Goal: Information Seeking & Learning: Learn about a topic

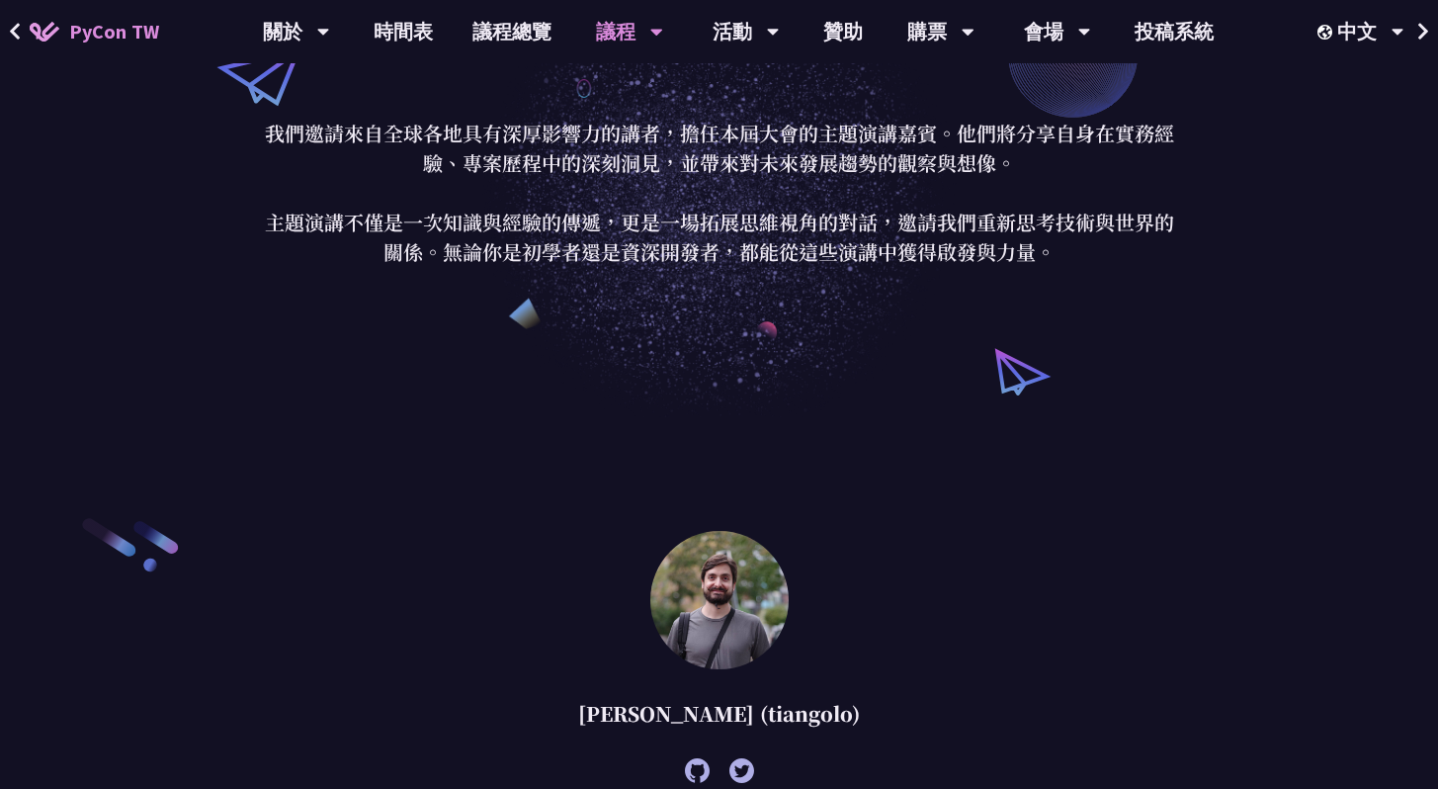
scroll to position [71, 0]
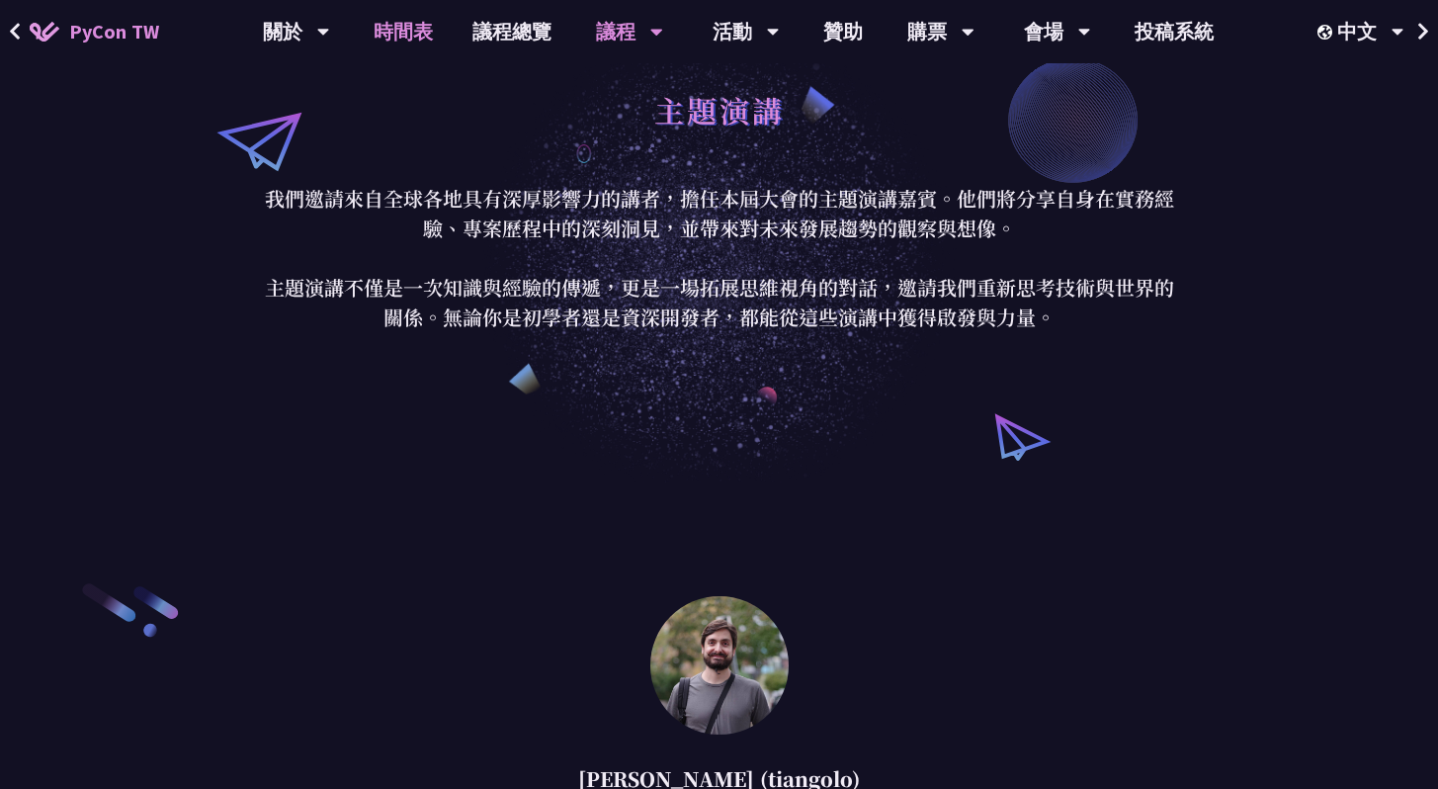
click at [402, 25] on link "時間表" at bounding box center [403, 31] width 99 height 63
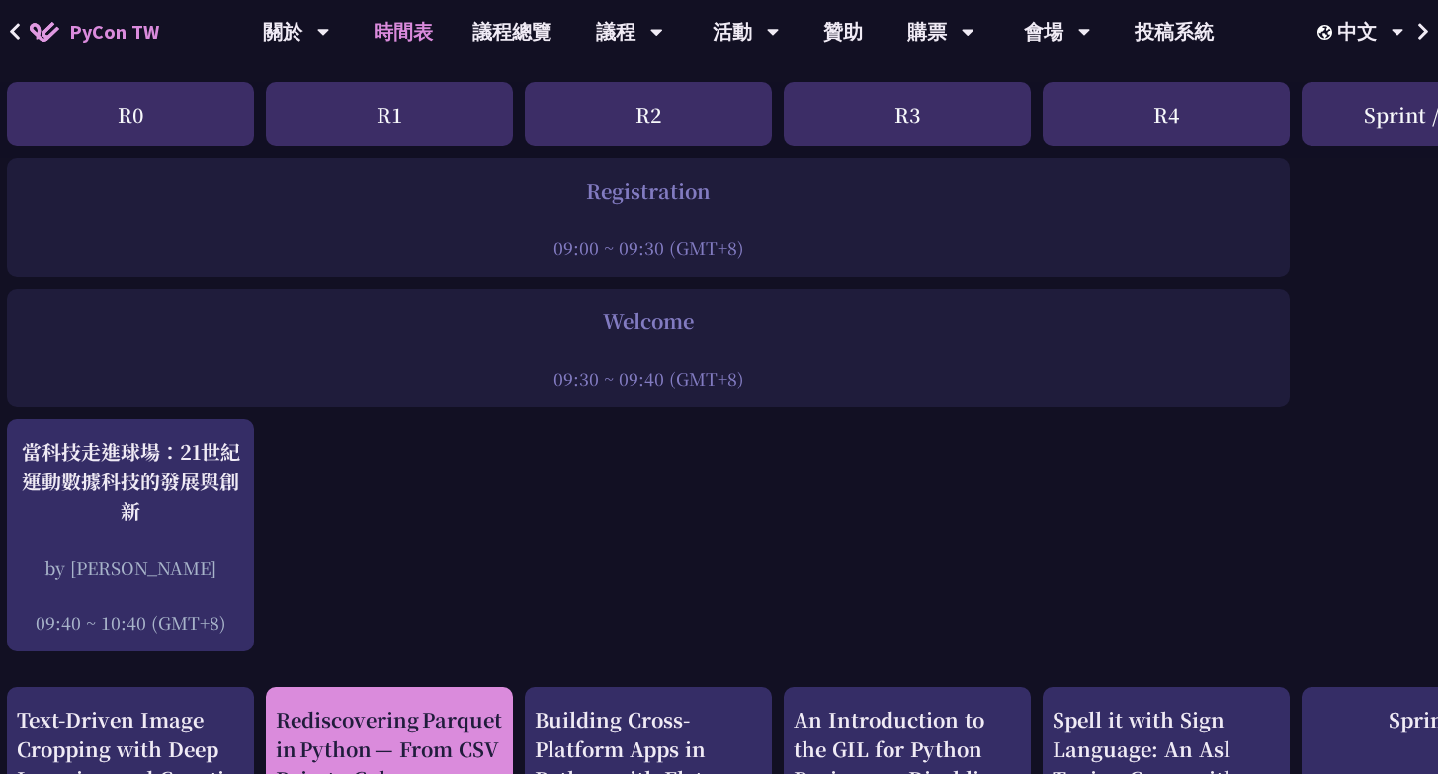
scroll to position [645, 13]
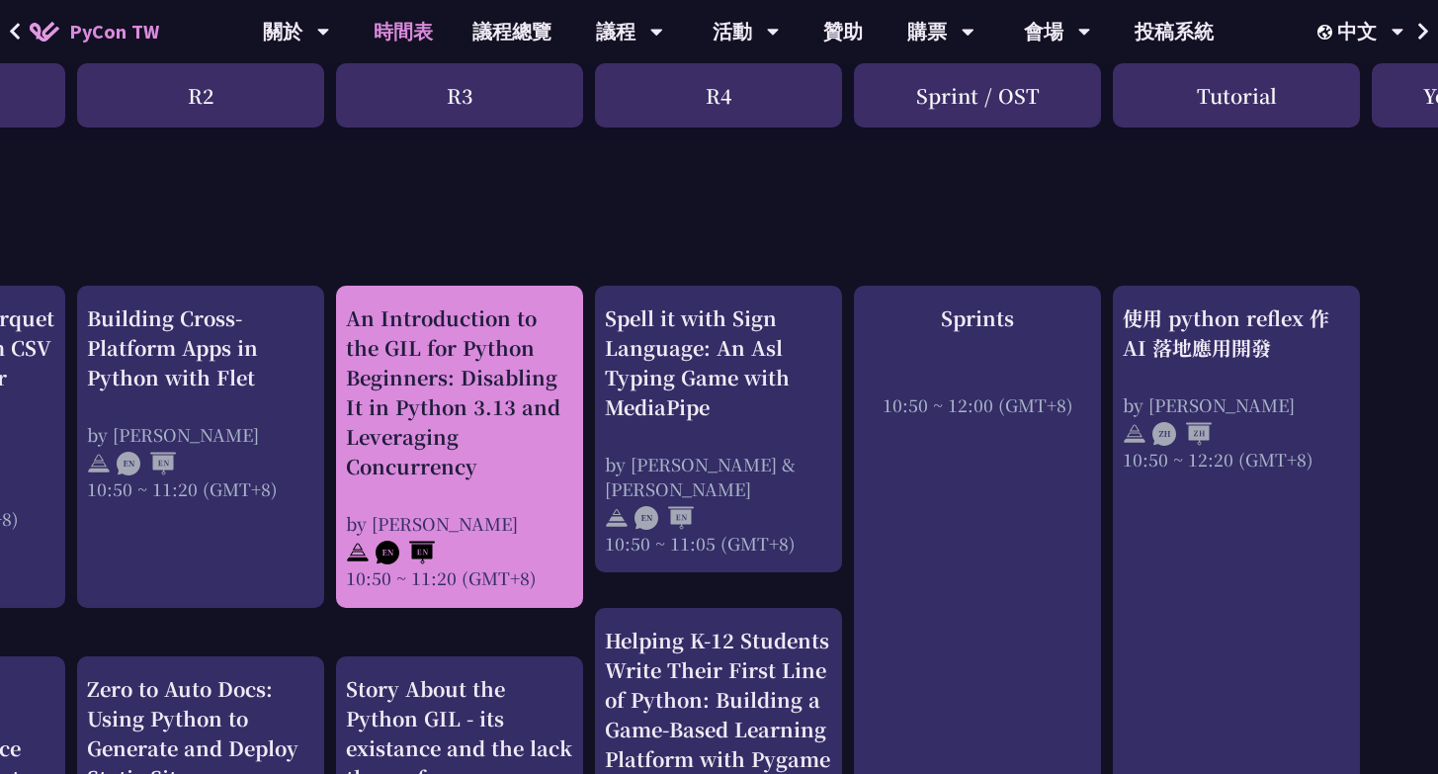
scroll to position [645, 520]
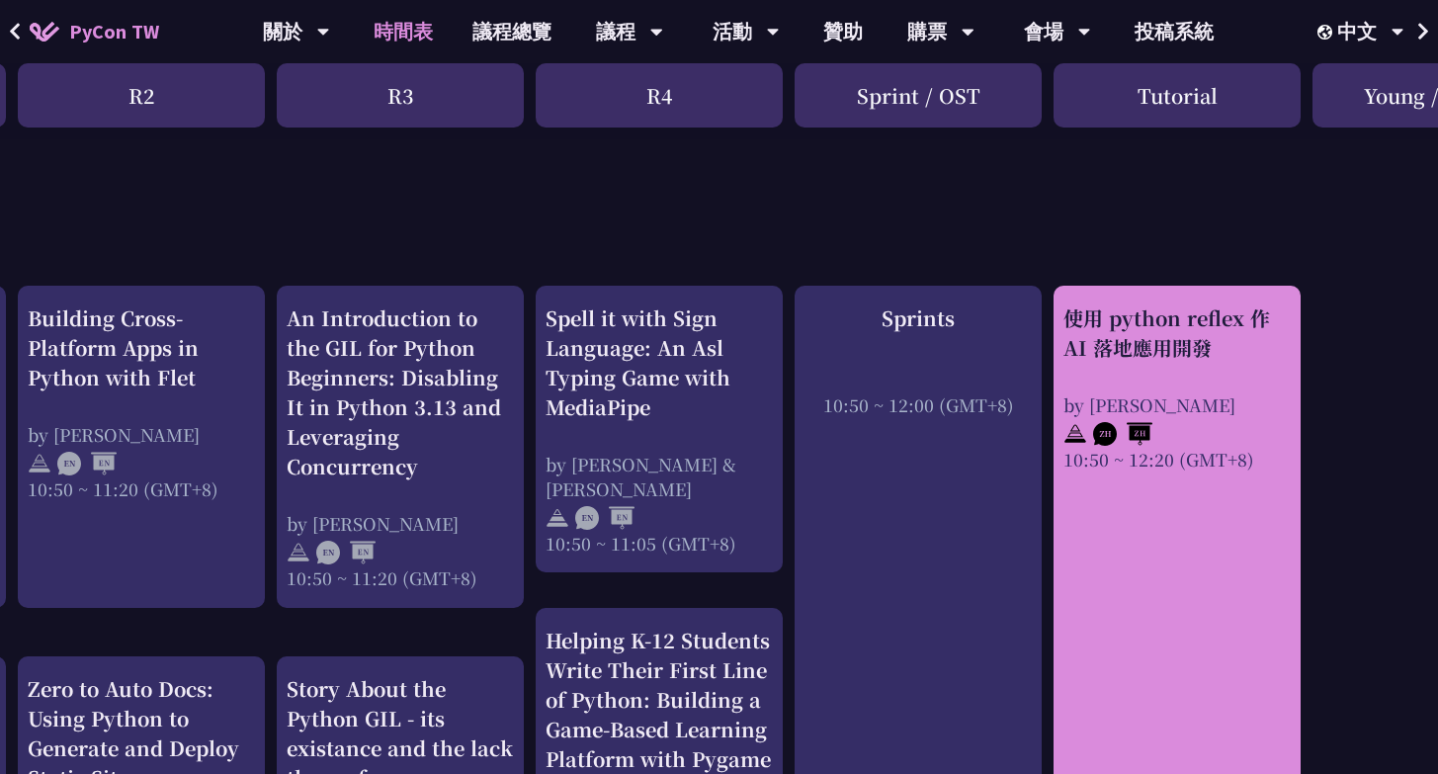
click at [1231, 331] on div "使用 python reflex 作 AI 落地應用開發" at bounding box center [1176, 332] width 227 height 59
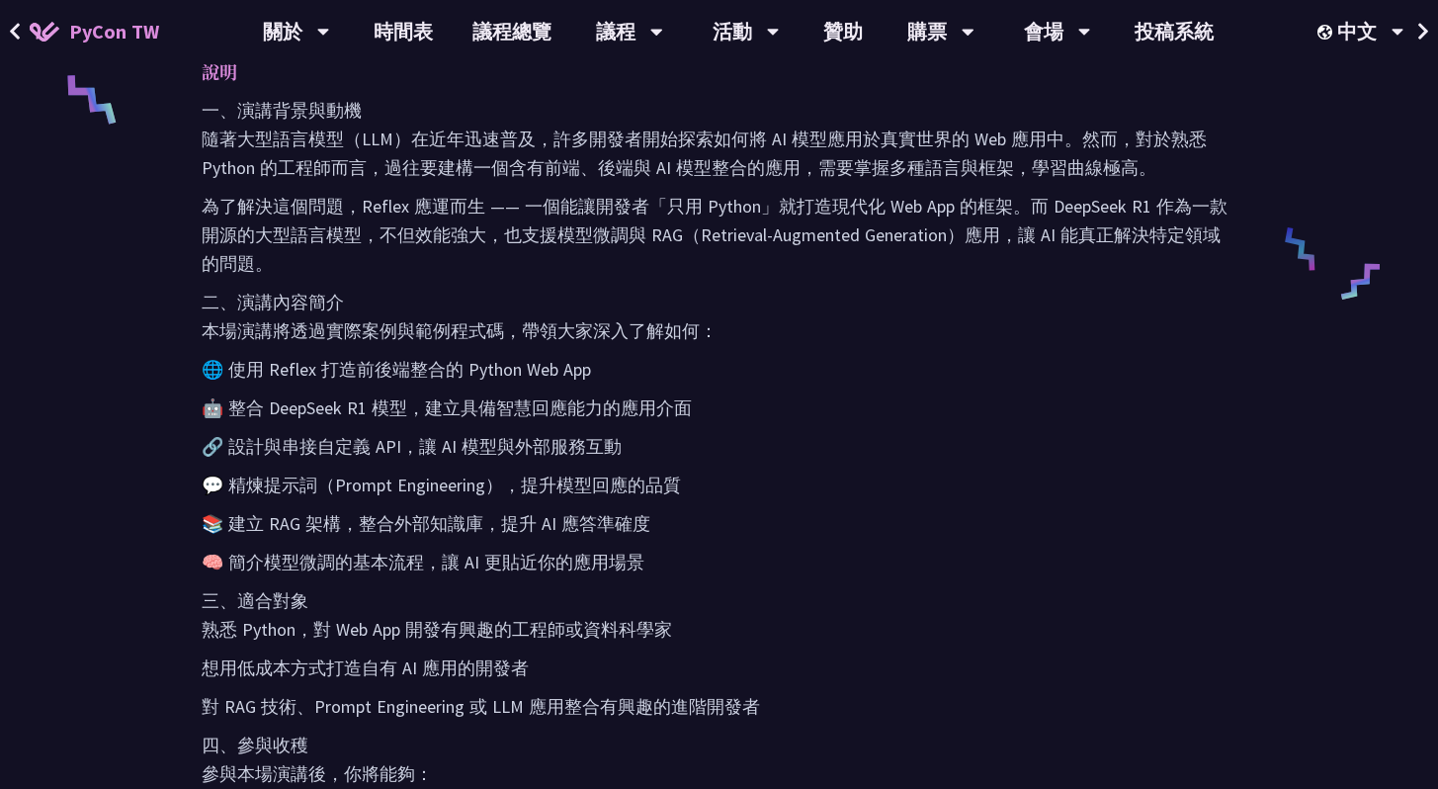
scroll to position [86, 0]
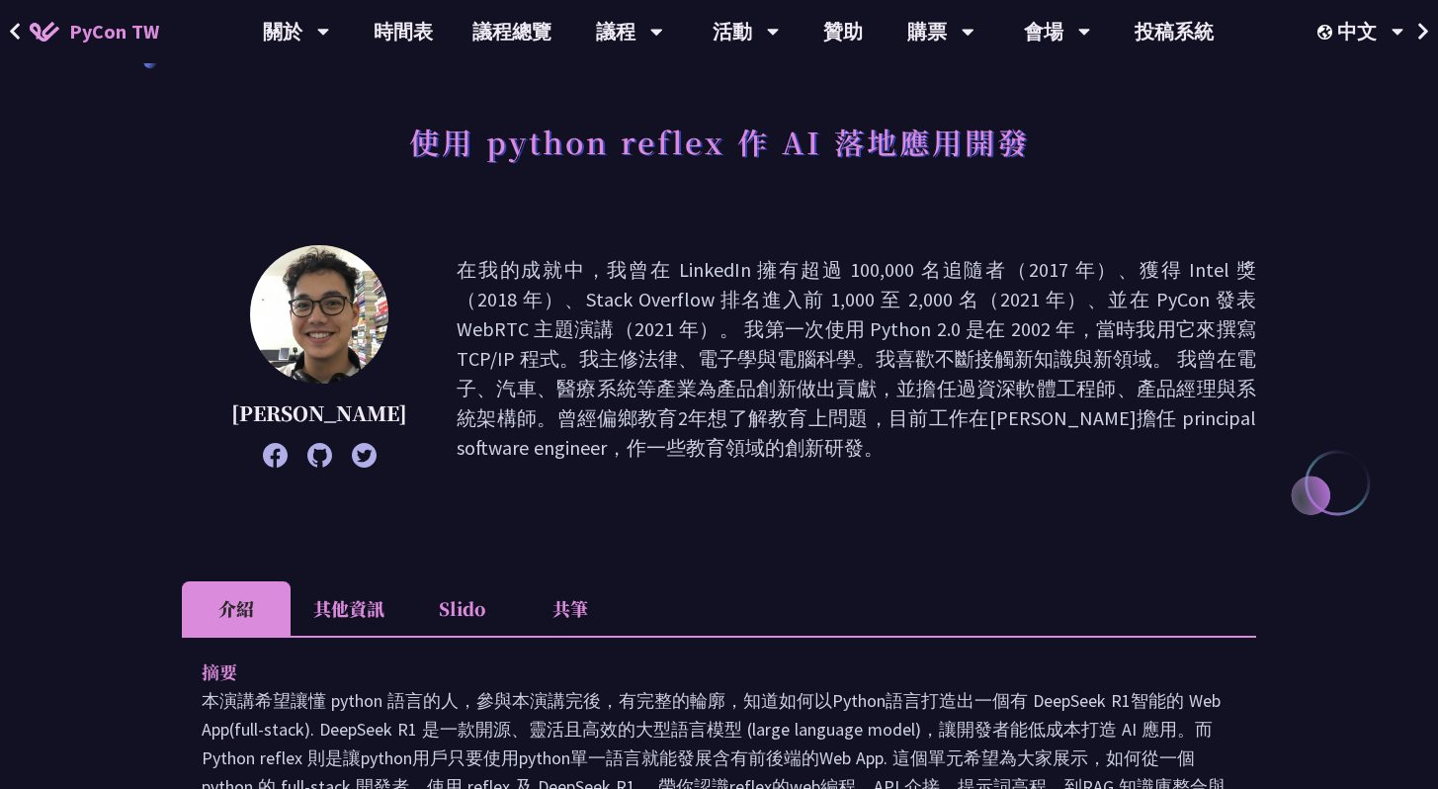
click at [323, 616] on li "其他資訊" at bounding box center [349, 608] width 117 height 54
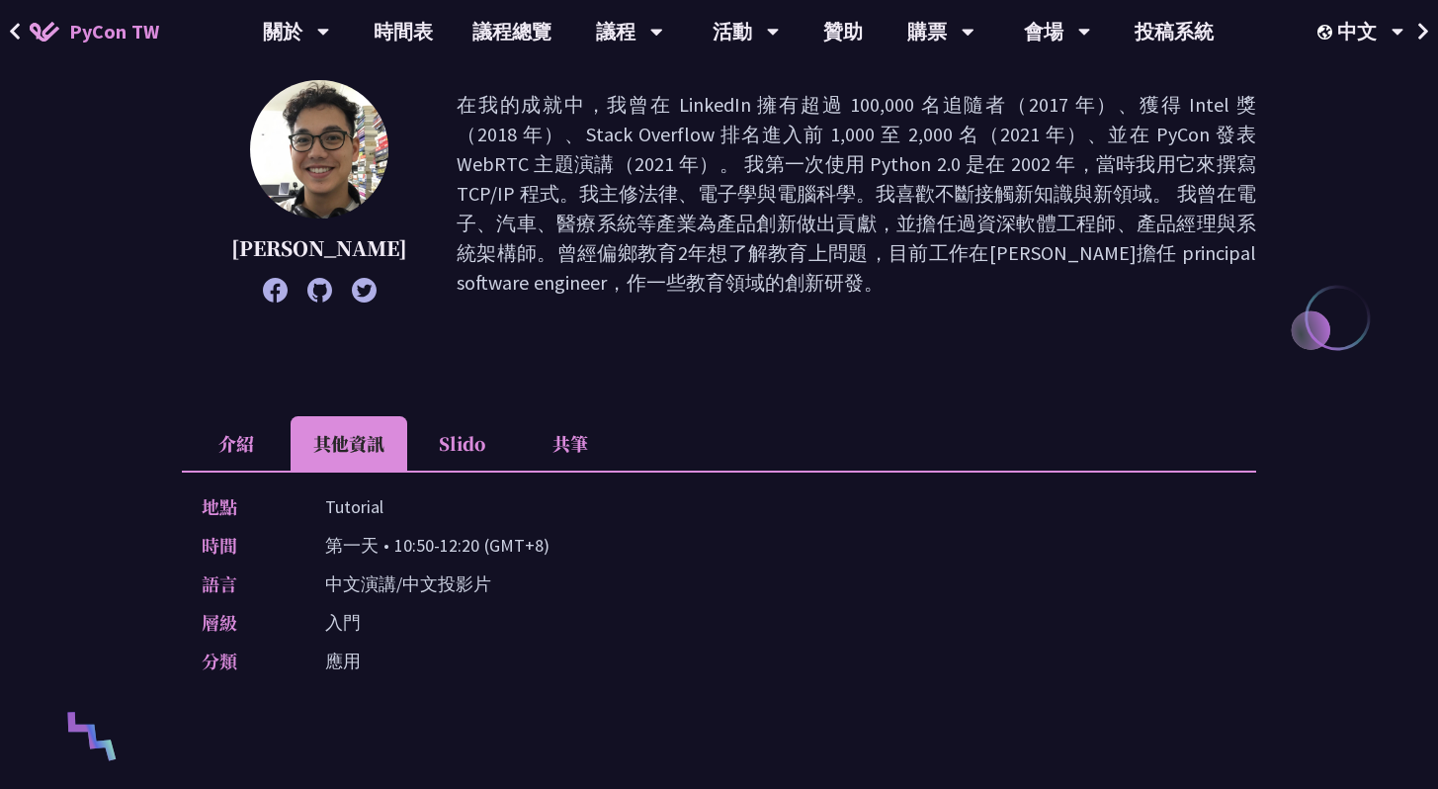
scroll to position [283, 0]
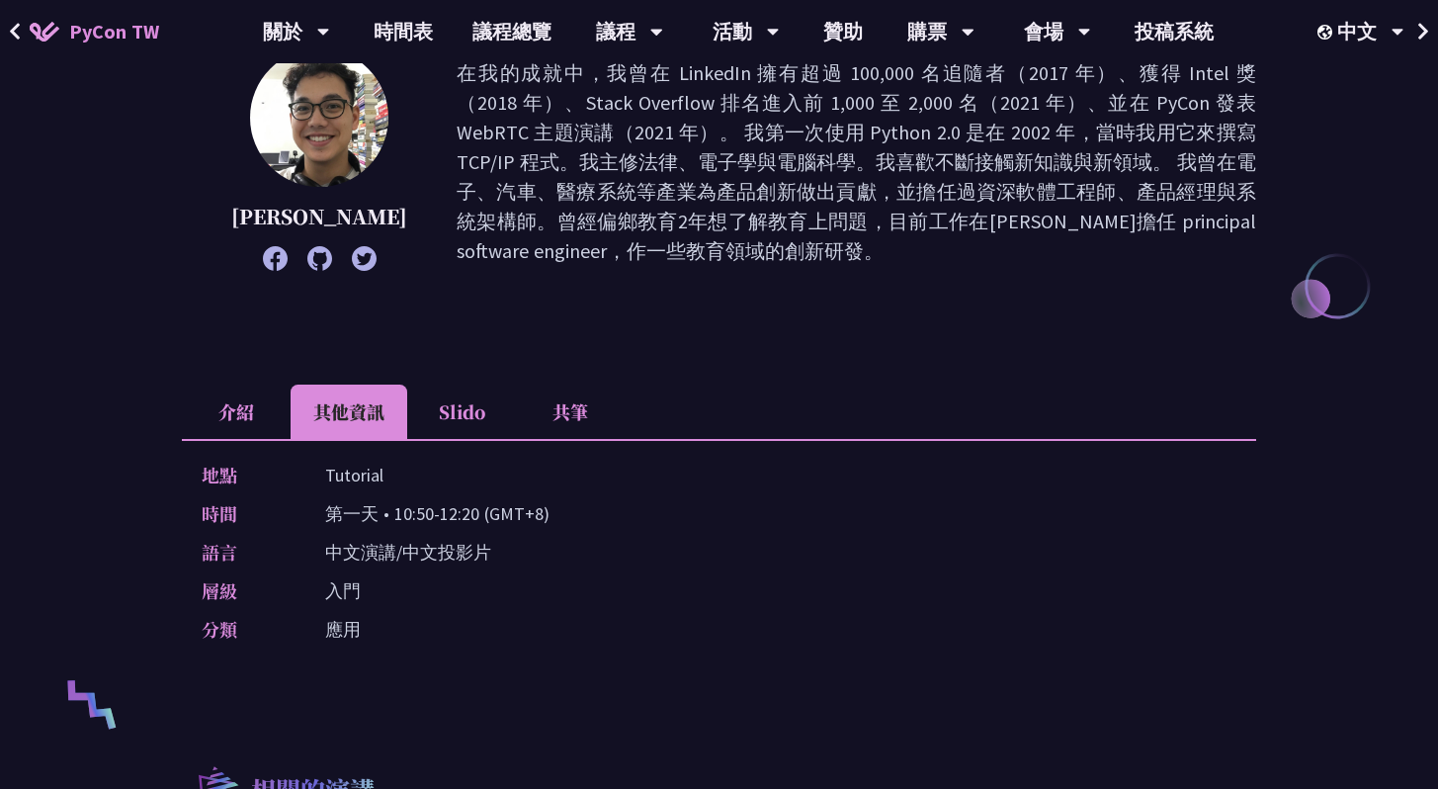
click at [239, 421] on li "介紹" at bounding box center [236, 411] width 109 height 54
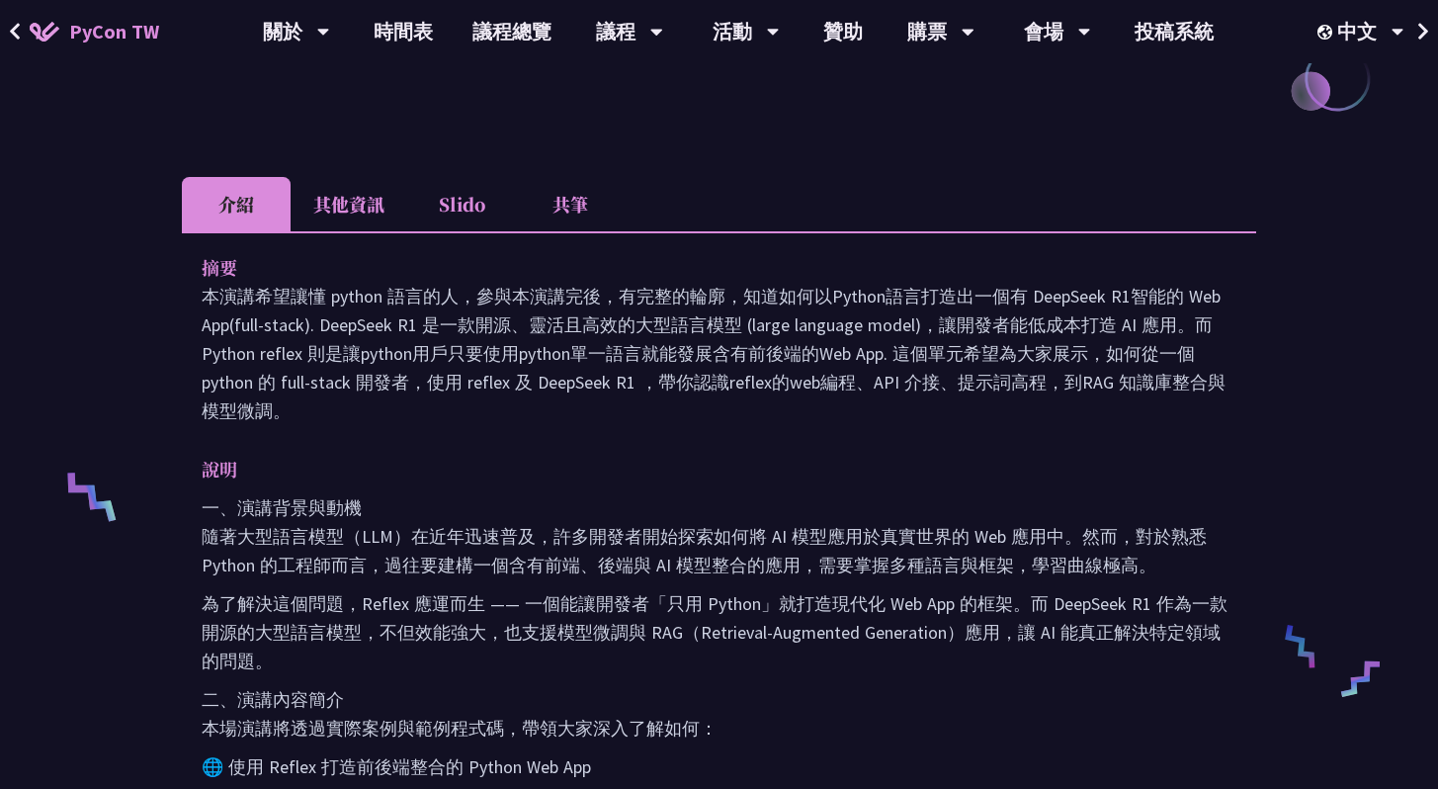
scroll to position [372, 0]
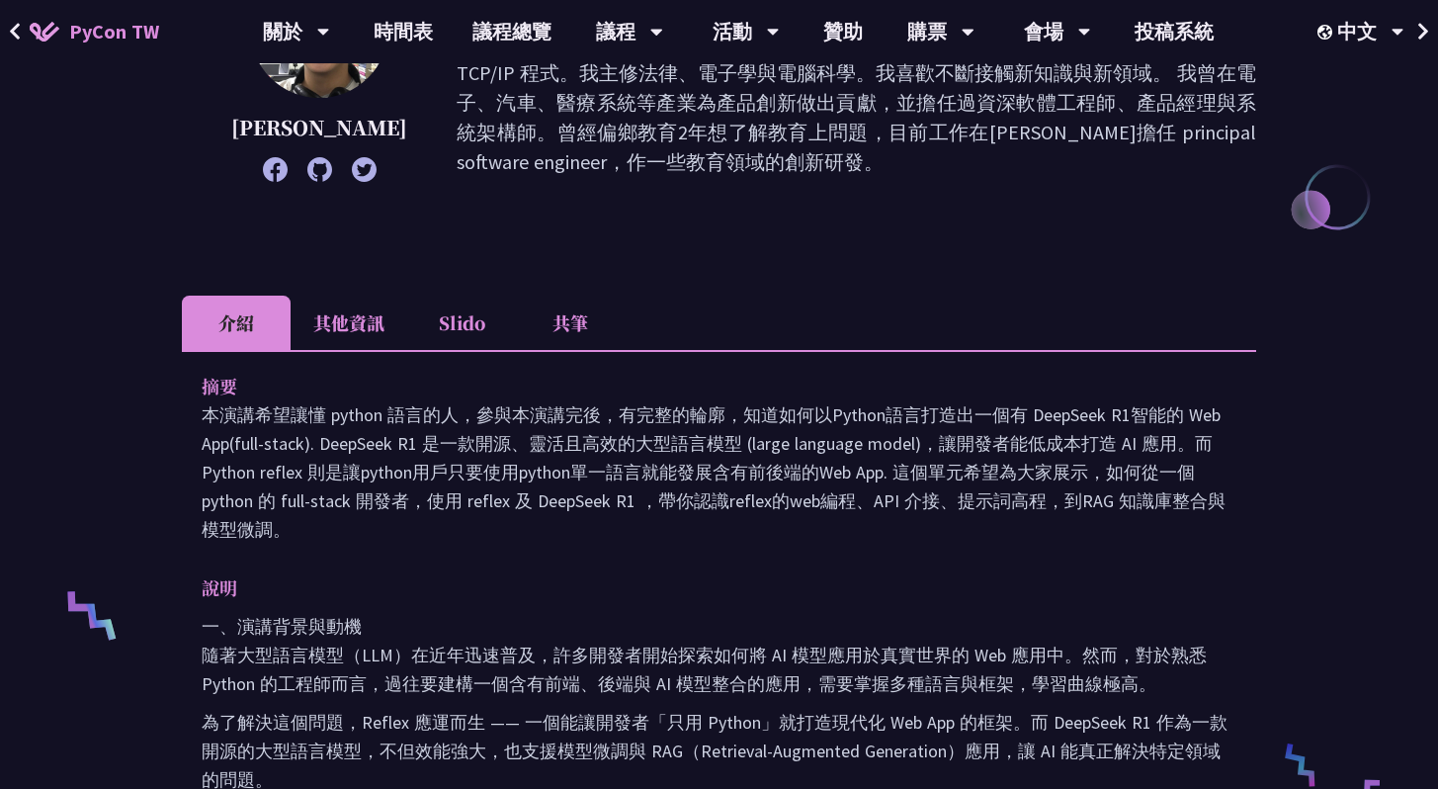
click at [369, 318] on li "其他資訊" at bounding box center [349, 323] width 117 height 54
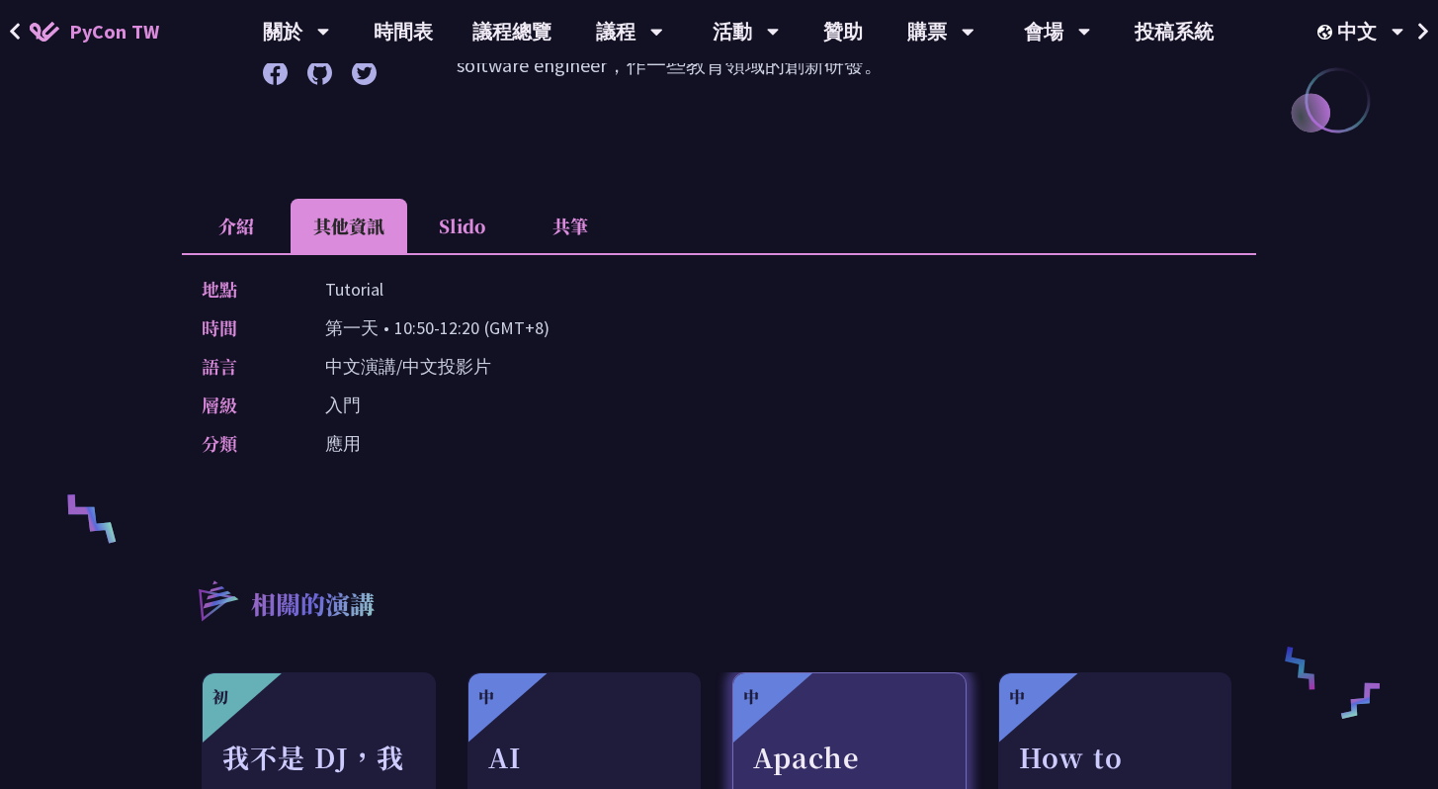
scroll to position [0, 0]
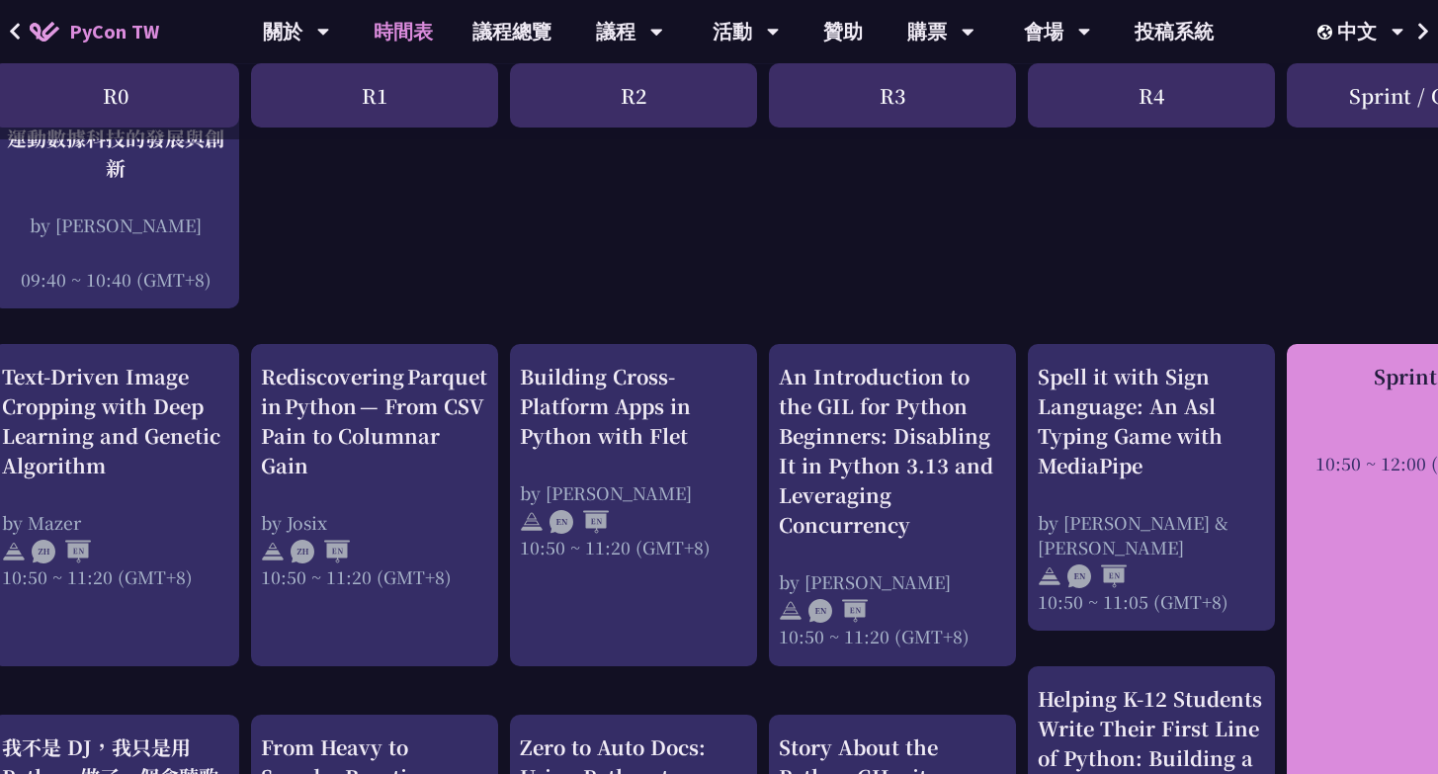
scroll to position [587, 0]
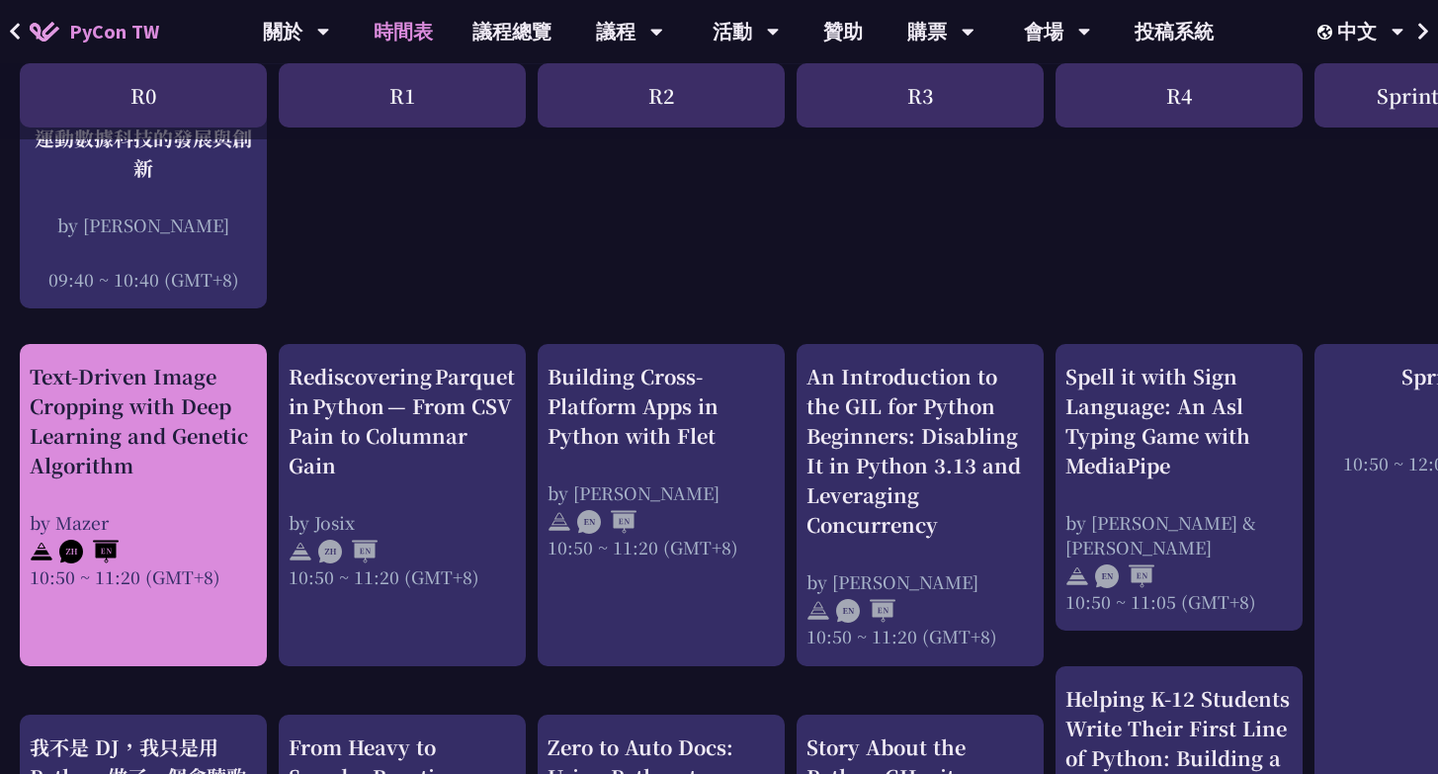
click at [122, 411] on div "Text-Driven Image Cropping with Deep Learning and Genetic Algorithm" at bounding box center [143, 421] width 227 height 119
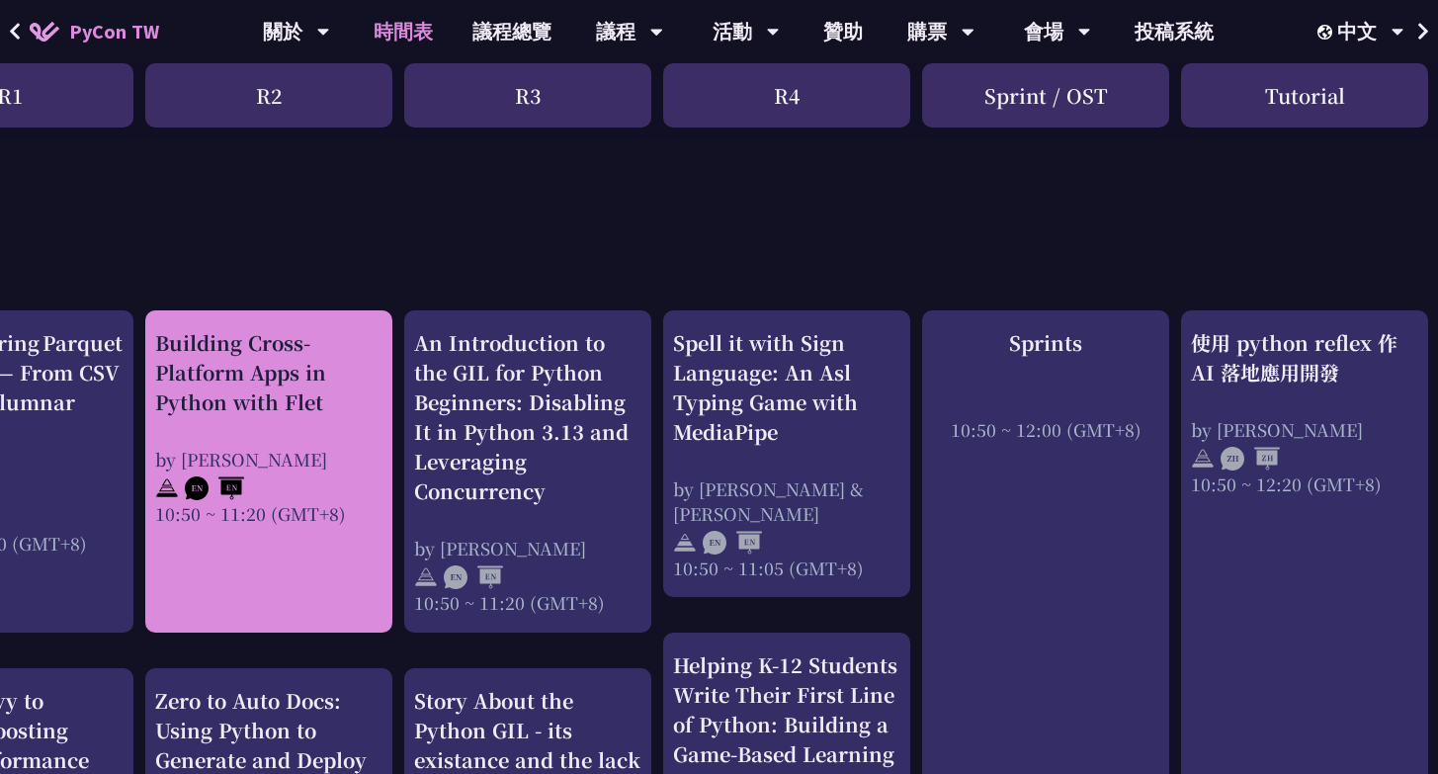
scroll to position [621, 0]
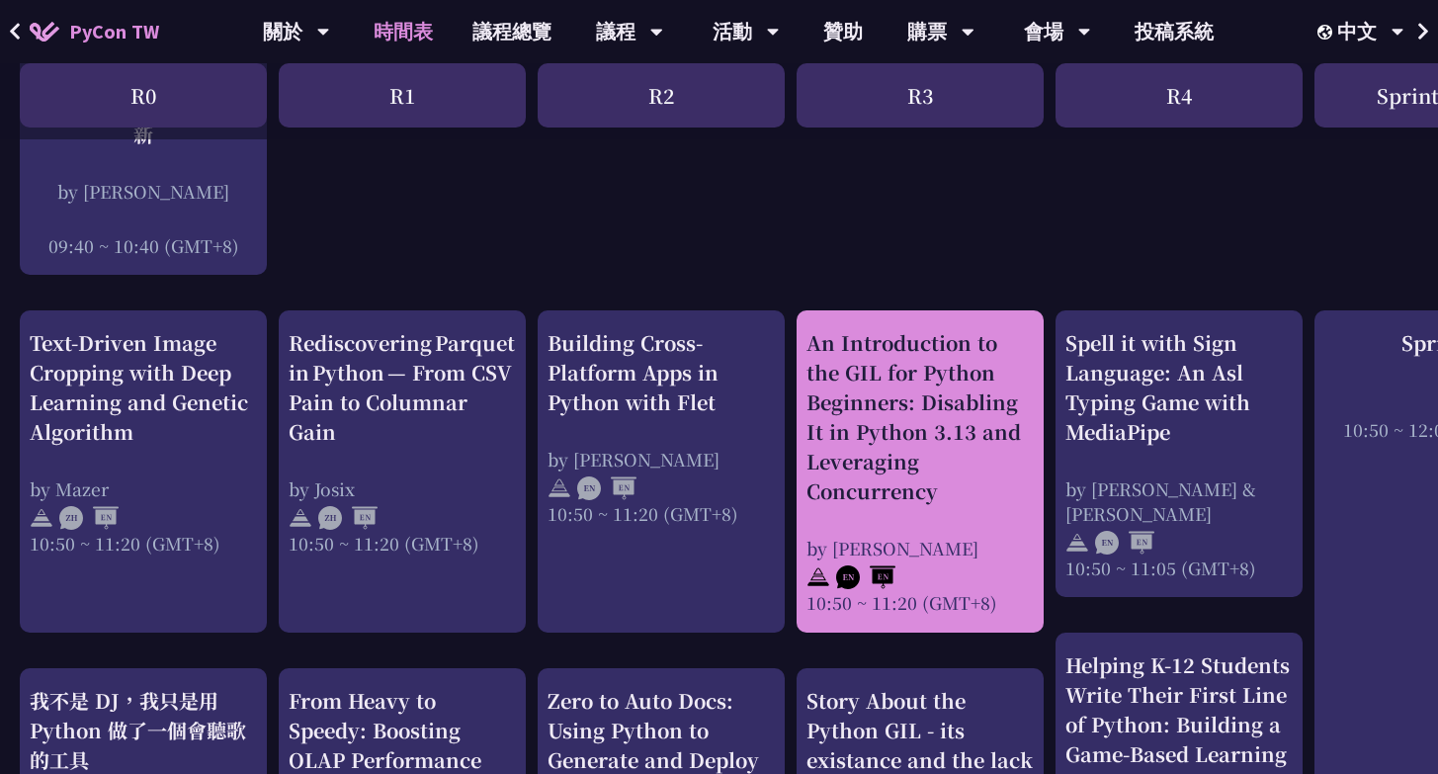
click at [969, 431] on div "An Introduction to the GIL for Python Beginners: Disabling It in Python 3.13 an…" at bounding box center [919, 417] width 227 height 178
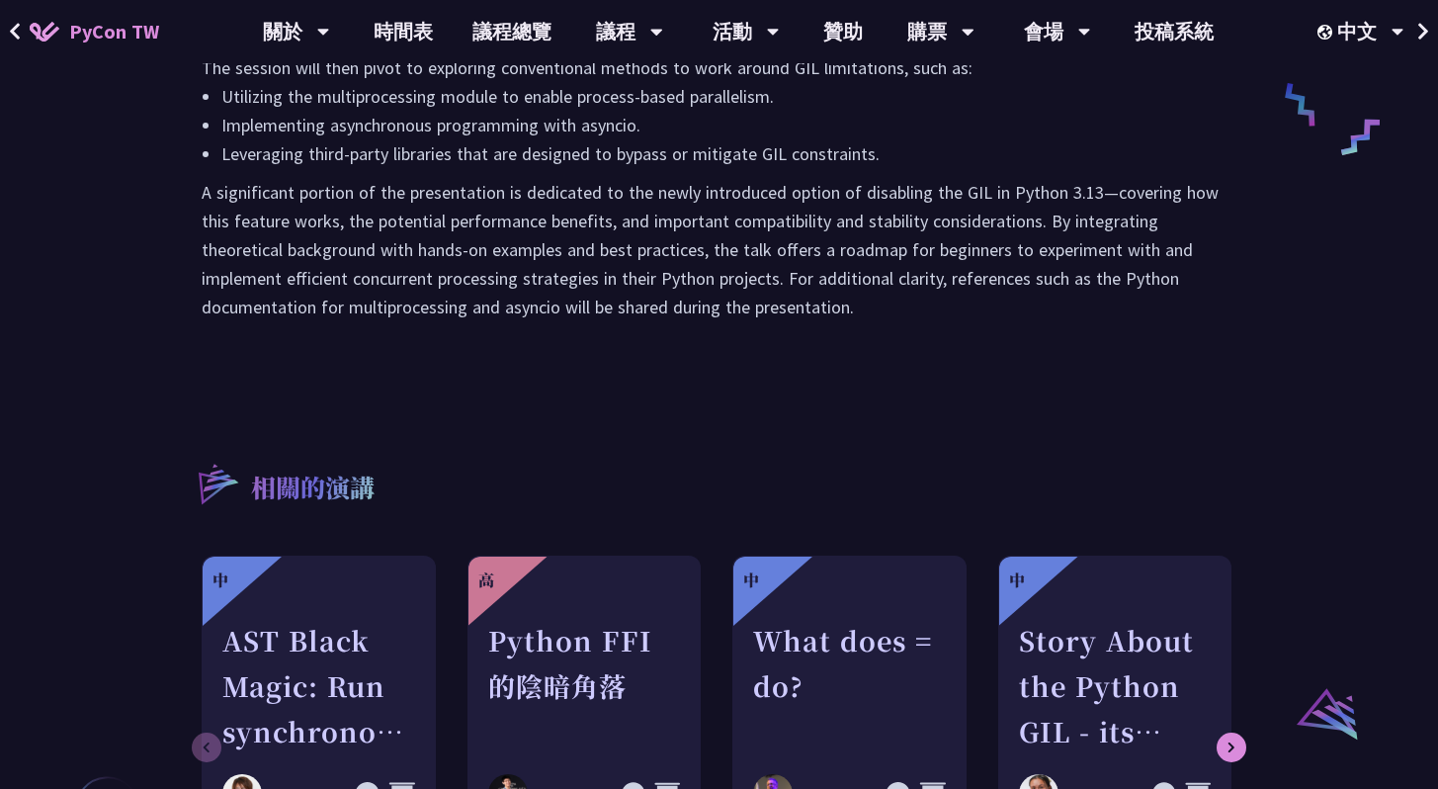
scroll to position [552, 0]
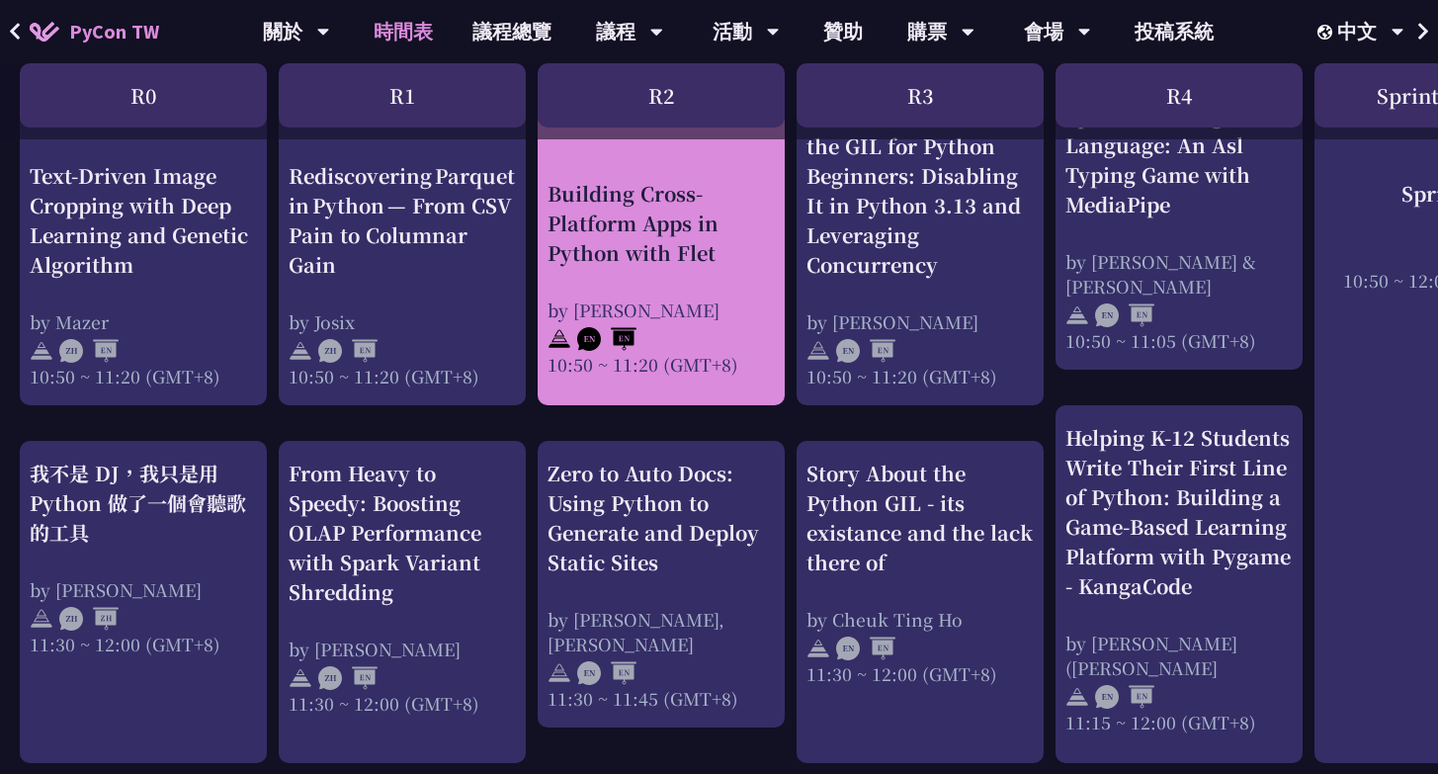
scroll to position [845, 0]
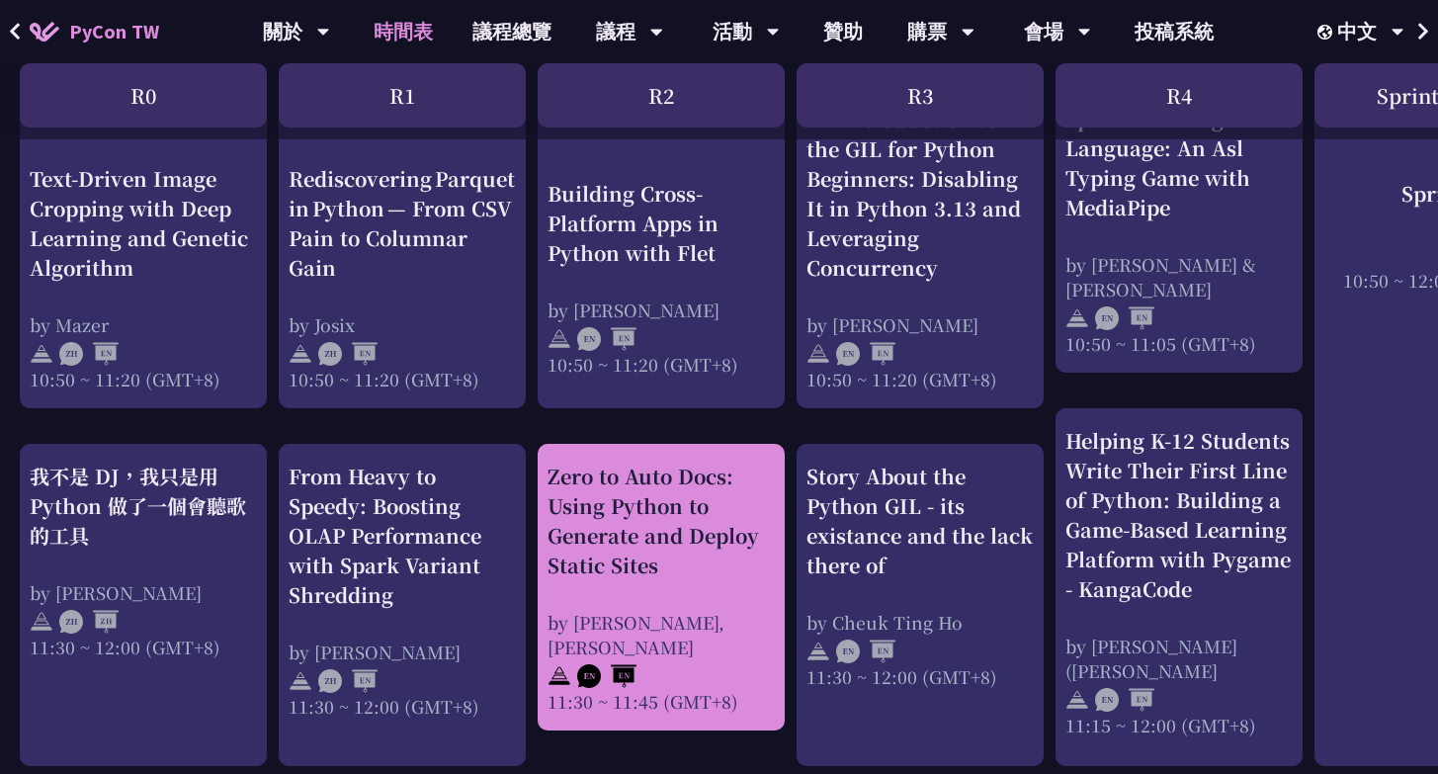
click at [689, 580] on div "Zero to Auto Docs: Using Python to Generate and Deploy Static Sites by [PERSON_…" at bounding box center [661, 588] width 227 height 252
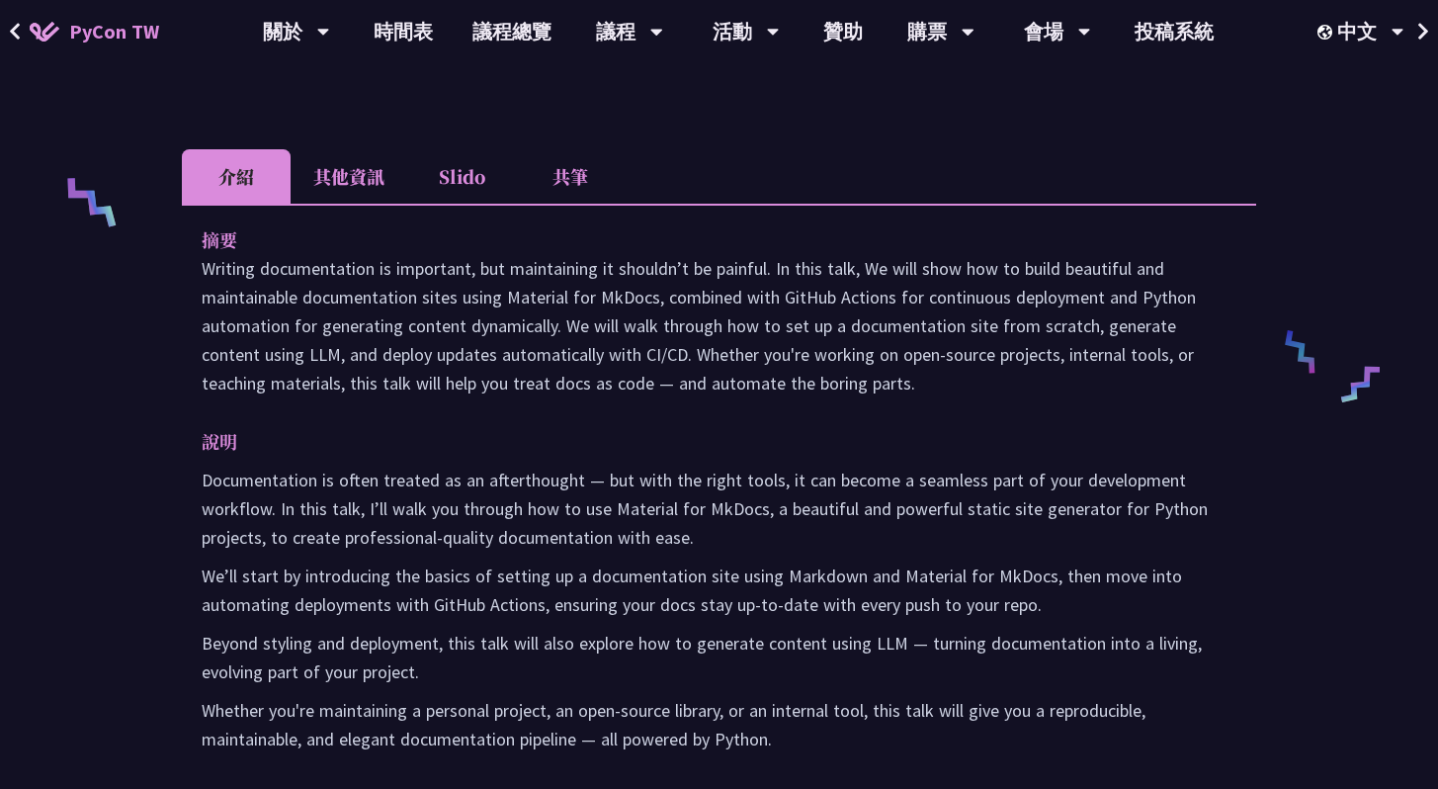
scroll to position [846, 0]
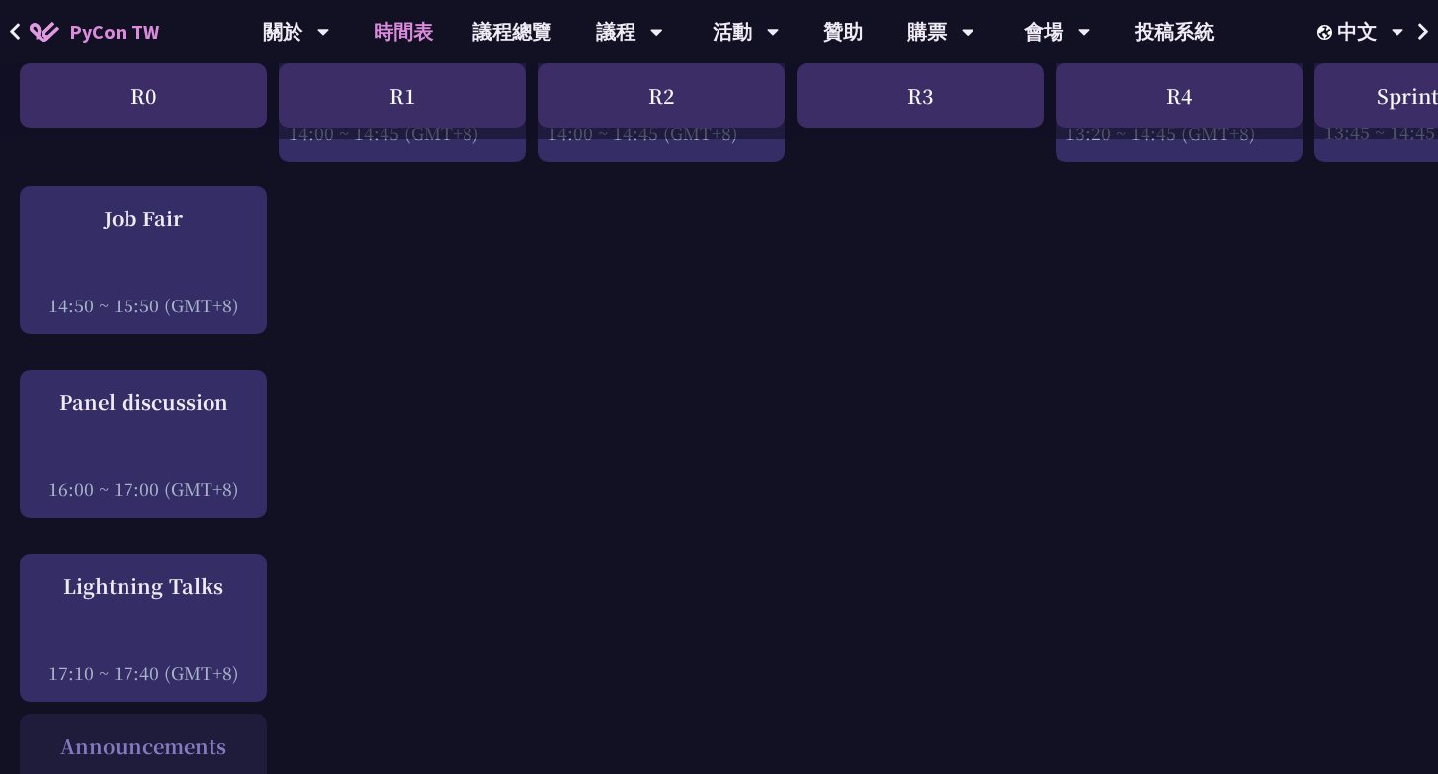
scroll to position [2330, 0]
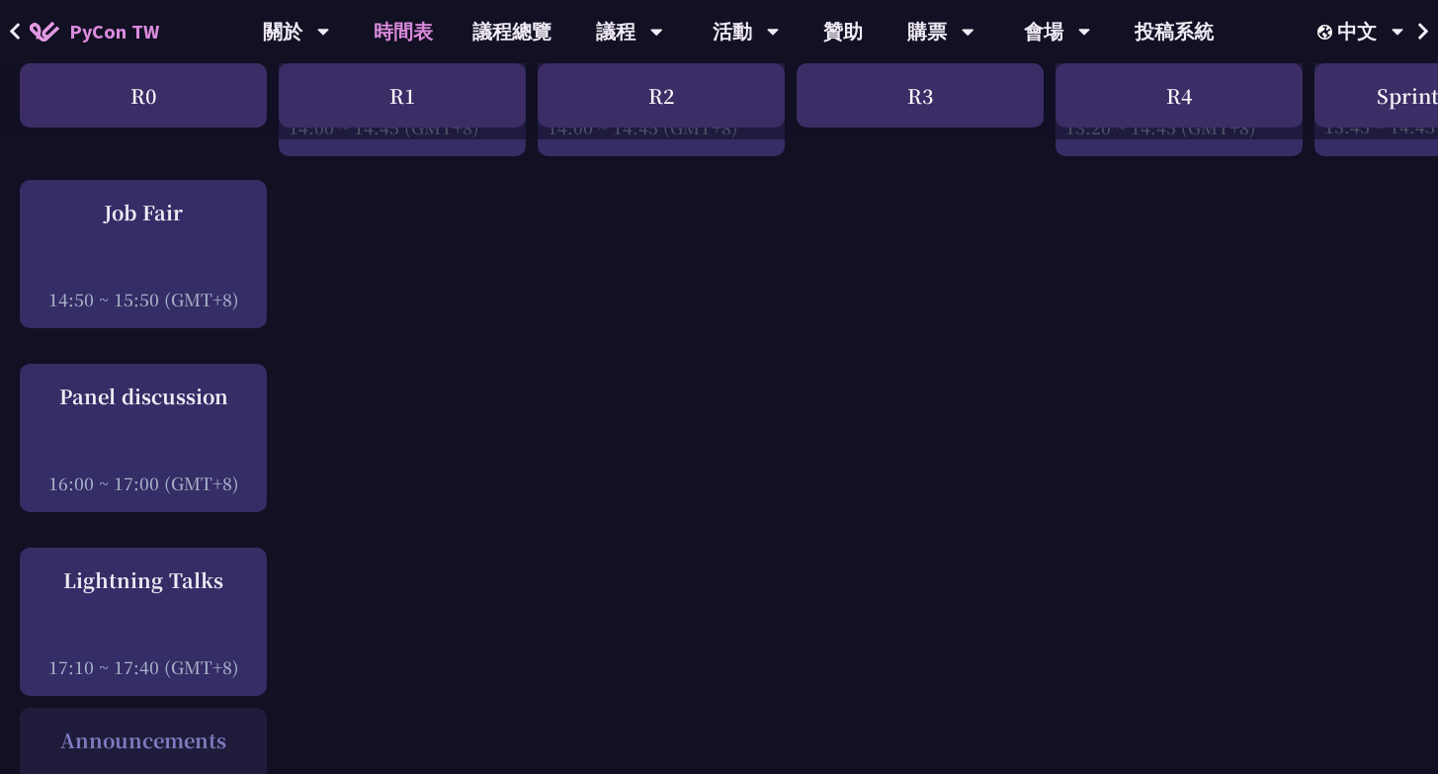
click at [192, 464] on div at bounding box center [143, 456] width 227 height 30
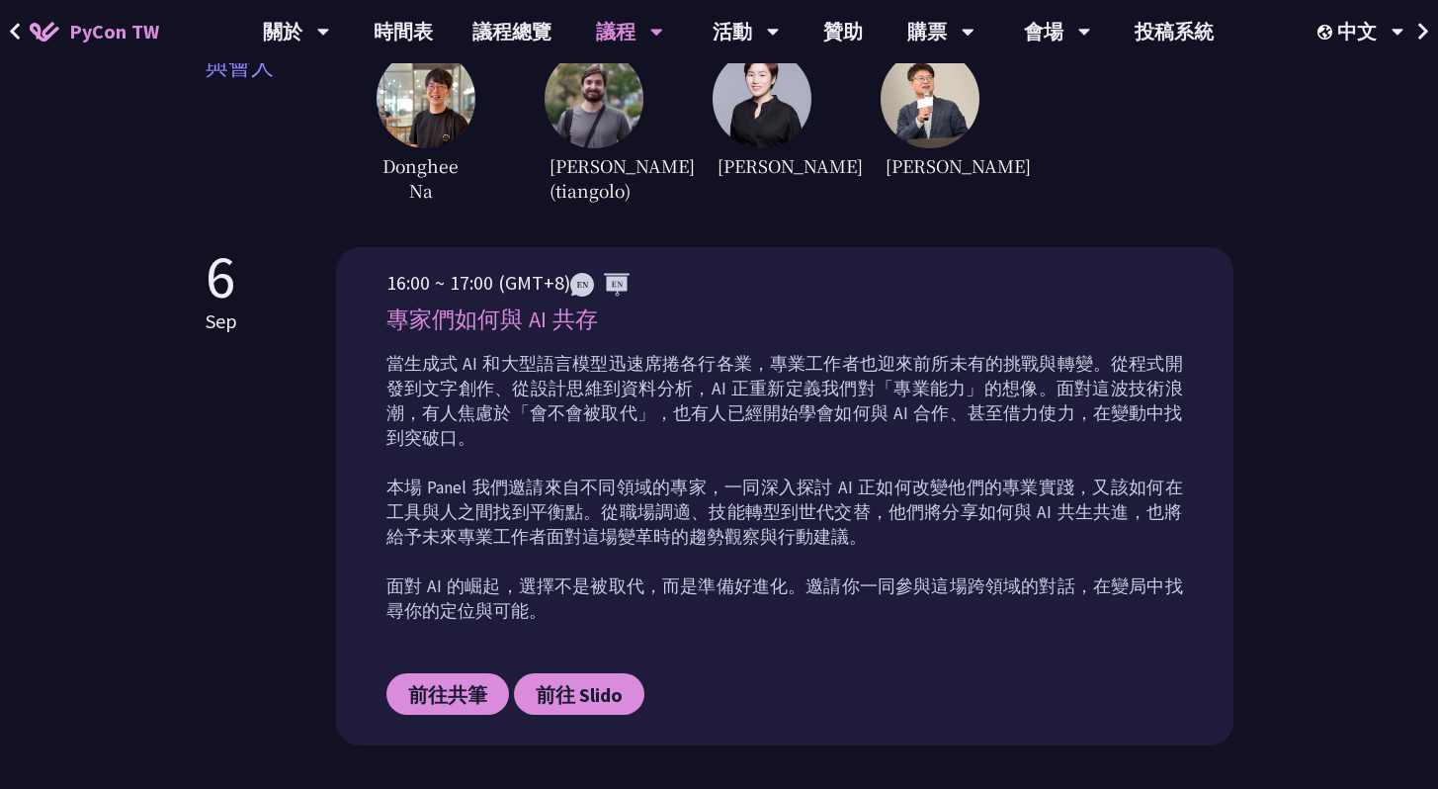
scroll to position [405, 0]
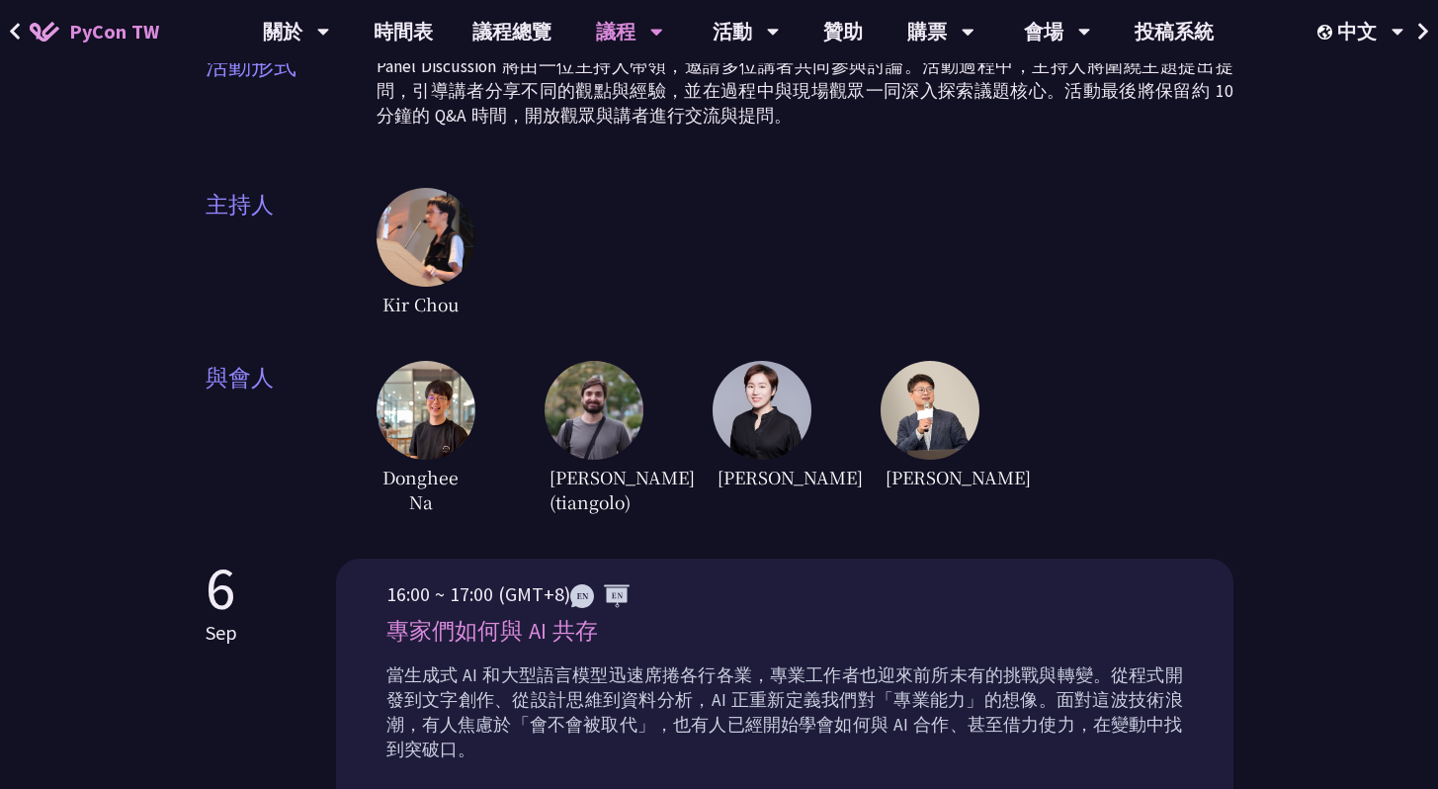
click at [942, 460] on span "[PERSON_NAME]" at bounding box center [925, 477] width 89 height 35
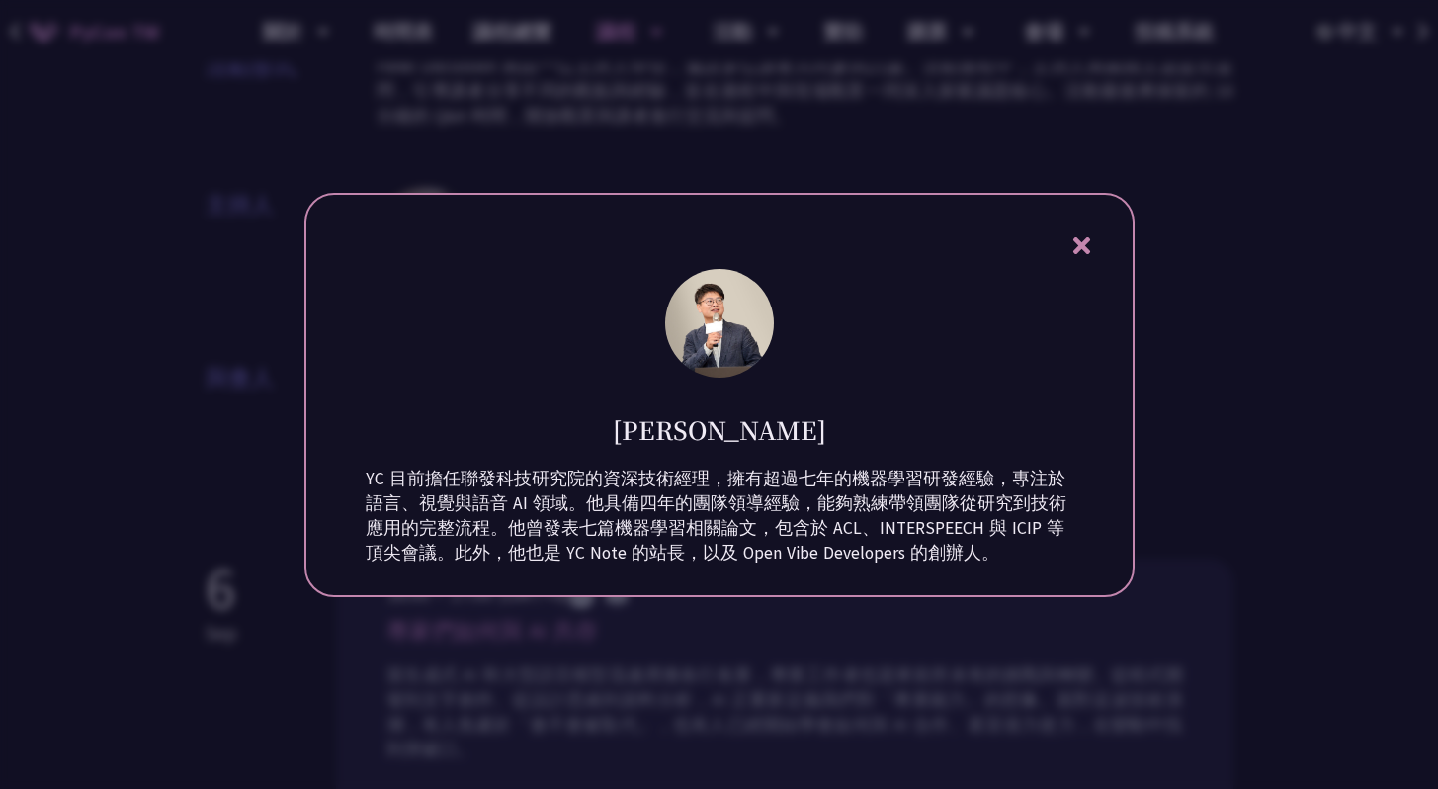
click at [1091, 233] on icon at bounding box center [1081, 245] width 25 height 25
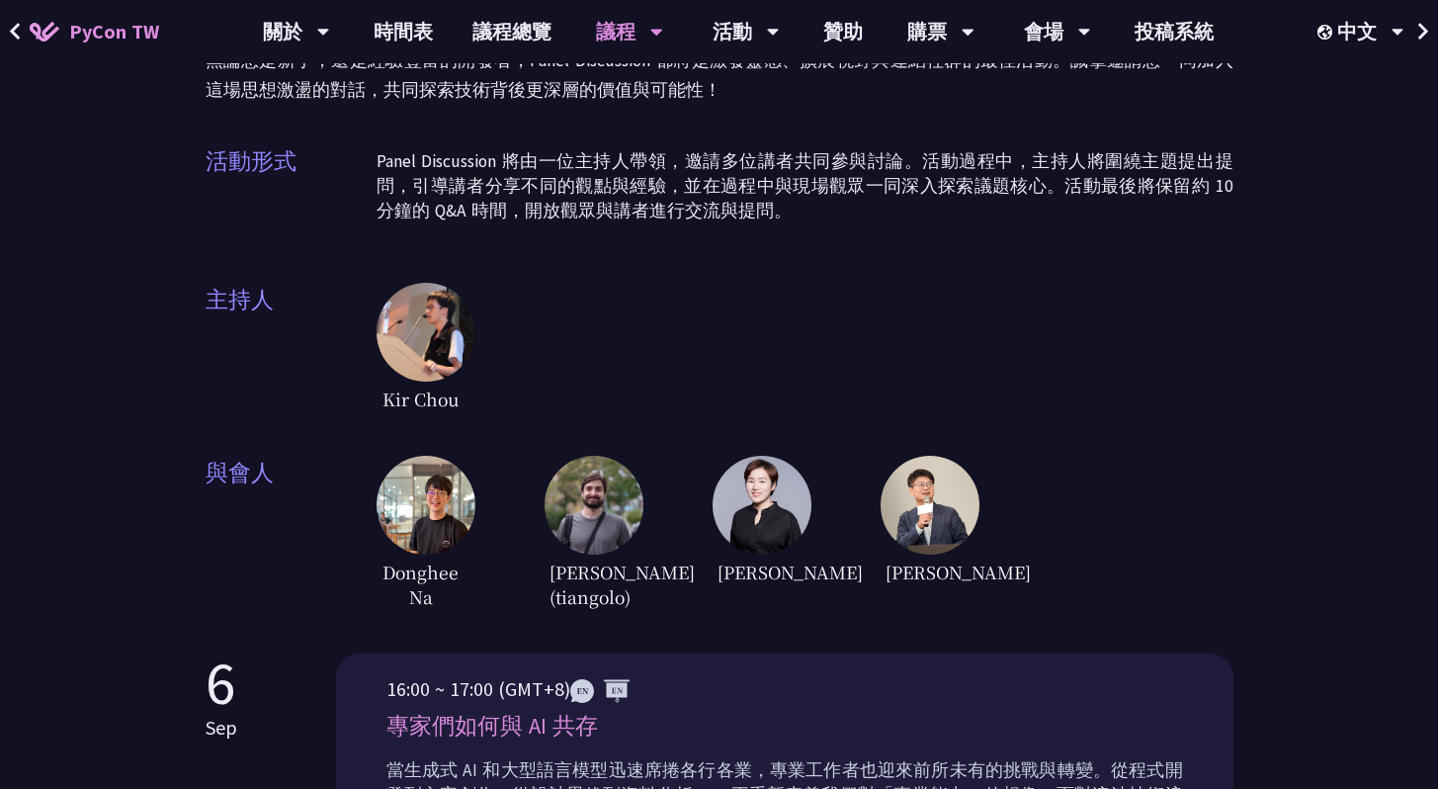
scroll to position [478, 0]
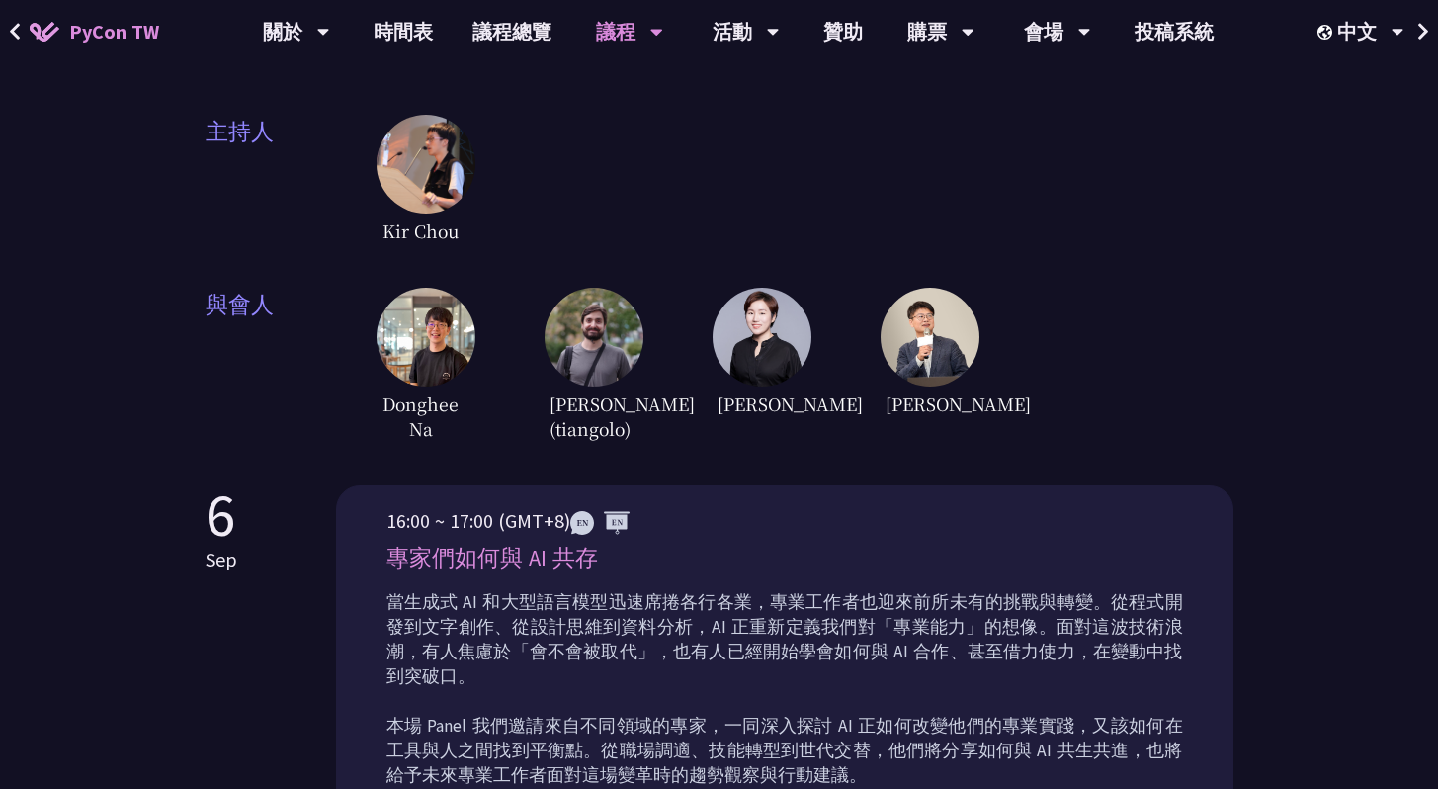
click at [947, 309] on img at bounding box center [930, 337] width 99 height 99
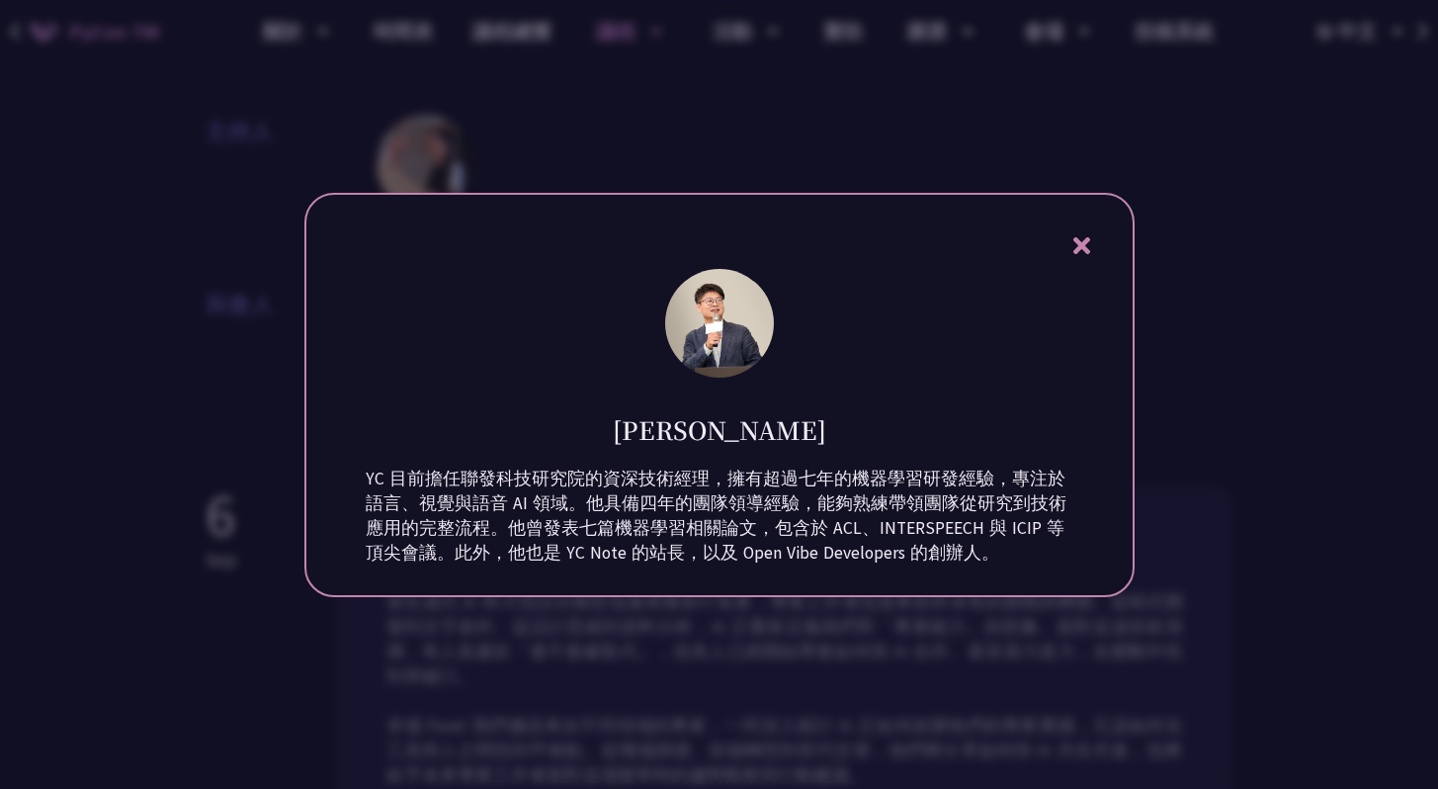
drag, startPoint x: 367, startPoint y: 487, endPoint x: 981, endPoint y: 581, distance: 621.9
click at [981, 581] on div "[PERSON_NAME] YC 目前擔任聯發科技研究院的資深技術經理，擁有超過七年的機器學習研發經驗，專注於語言、視覺與語音 AI 領域。他具備四年的團隊領…" at bounding box center [719, 395] width 830 height 404
copy div "YC 目前擔任聯發科技研究院的資深技術經理，擁有超過七年的機器學習研發經驗，專注於語言、視覺與語音 AI 領域。他具備四年的團隊領導經驗，能夠熟練帶領團隊從研…"
click at [1081, 237] on icon at bounding box center [1081, 245] width 17 height 17
